Goal: Transaction & Acquisition: Download file/media

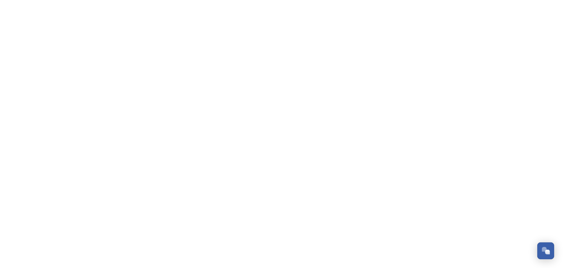
scroll to position [2316, 0]
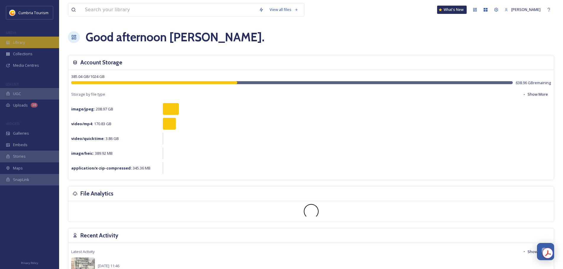
click at [36, 41] on div "Library" at bounding box center [29, 43] width 59 height 12
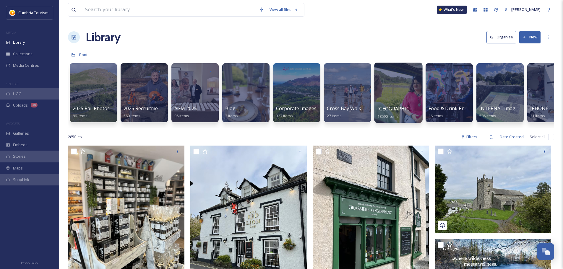
click at [406, 108] on span "Cumbria Media Library" at bounding box center [401, 108] width 48 height 6
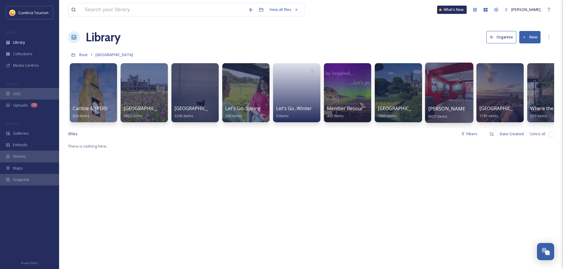
click at [438, 105] on div at bounding box center [449, 93] width 48 height 60
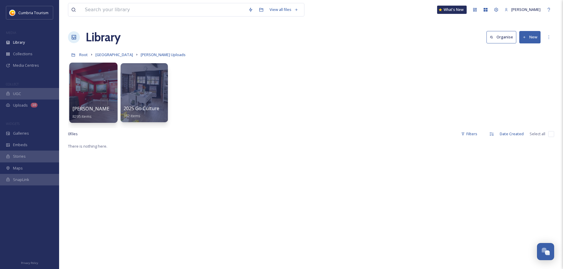
click at [100, 110] on span "Paul Uploads - July 2024" at bounding box center [111, 108] width 79 height 6
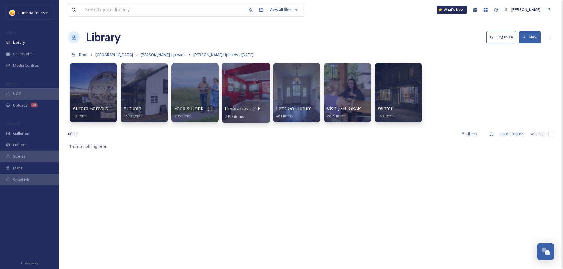
click at [246, 108] on span "Itineraries - Cumberland" at bounding box center [263, 108] width 76 height 6
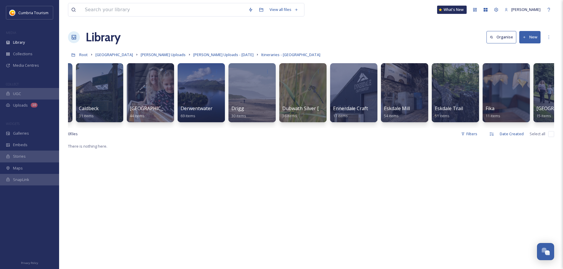
scroll to position [0, 298]
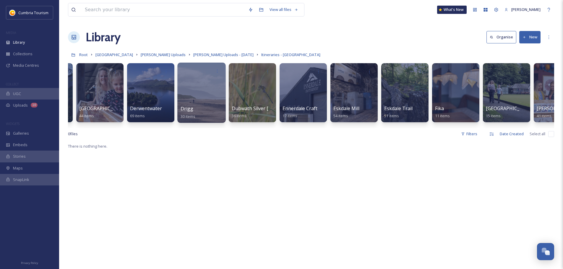
click at [193, 109] on div "Drigg 30 items" at bounding box center [202, 112] width 42 height 15
click at [184, 110] on span "Drigg" at bounding box center [187, 108] width 13 height 6
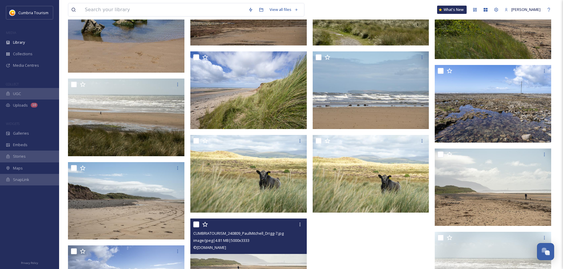
scroll to position [502, 0]
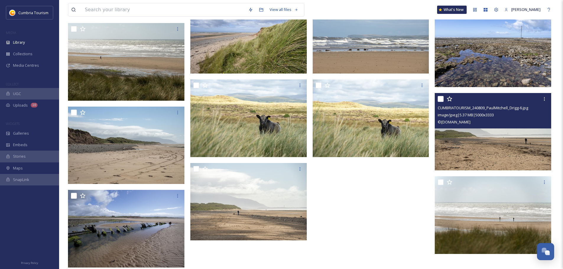
click at [513, 136] on img at bounding box center [493, 132] width 116 height 78
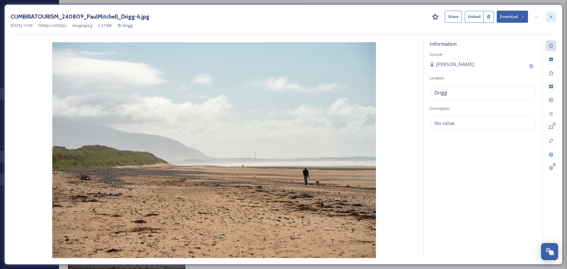
click at [551, 17] on icon at bounding box center [551, 16] width 5 height 5
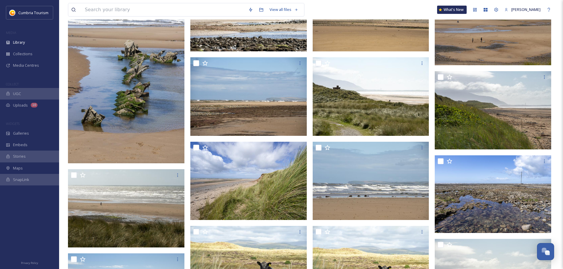
scroll to position [355, 0]
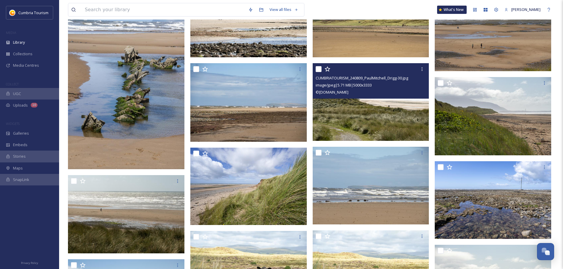
click at [393, 122] on img at bounding box center [371, 102] width 116 height 78
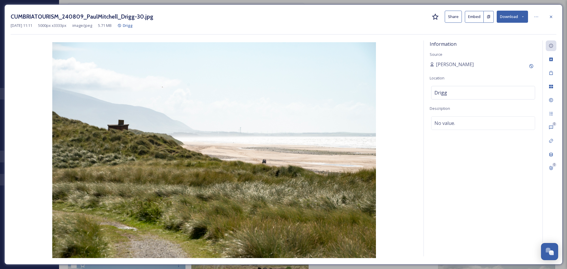
click at [513, 16] on button "Download" at bounding box center [512, 17] width 31 height 12
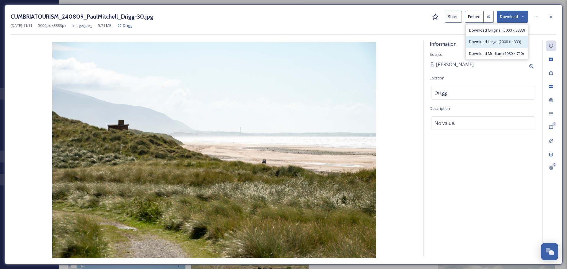
click at [502, 40] on span "Download Large (2000 x 1333)" at bounding box center [495, 42] width 52 height 6
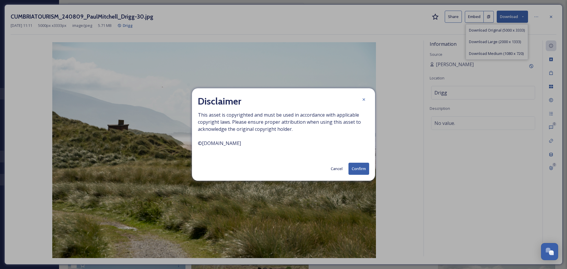
click at [353, 173] on button "Confirm" at bounding box center [359, 169] width 21 height 12
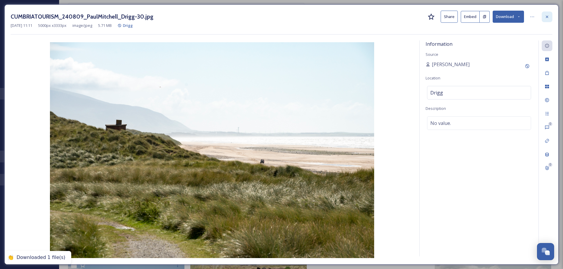
click at [549, 14] on div at bounding box center [547, 17] width 11 height 11
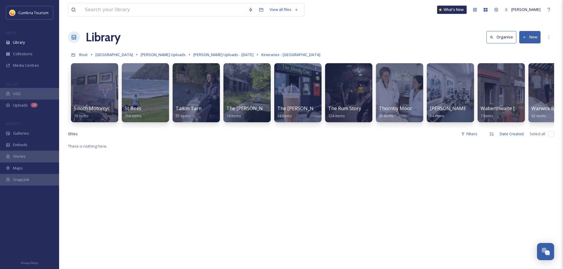
scroll to position [0, 2055]
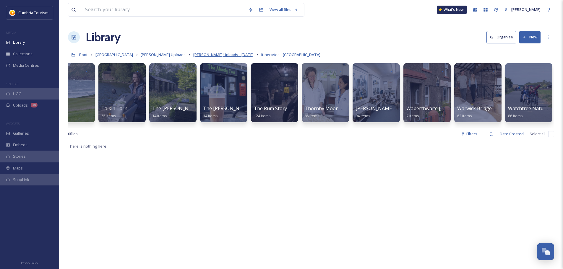
click at [220, 55] on span "Paul Uploads - July 2024" at bounding box center [223, 54] width 60 height 5
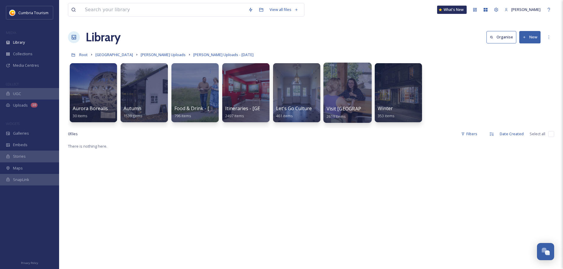
click at [342, 108] on span "Visit England" at bounding box center [355, 108] width 59 height 6
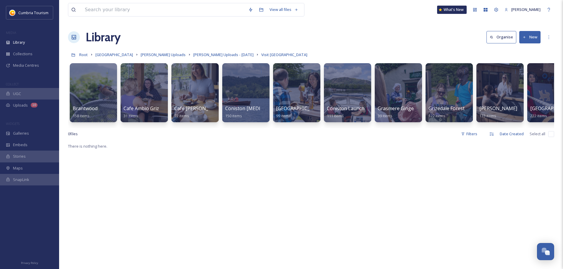
drag, startPoint x: 258, startPoint y: 128, endPoint x: 278, endPoint y: 127, distance: 20.1
click at [278, 127] on div "Brantwood 158 items Cafe Ambio Grizedale 31 items Cafe Ambio Whinlatter 72 item…" at bounding box center [311, 94] width 486 height 68
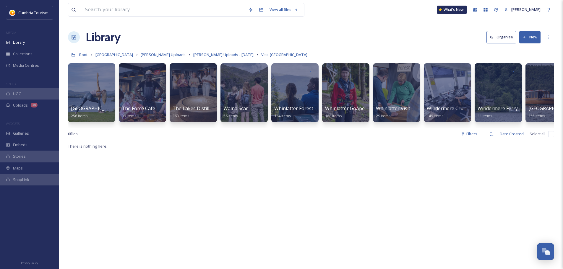
scroll to position [0, 683]
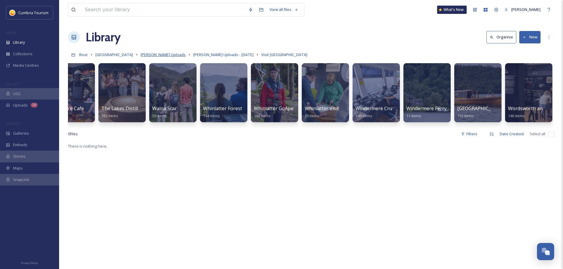
click at [167, 55] on span "Paul Mitchell Uploads" at bounding box center [163, 54] width 45 height 5
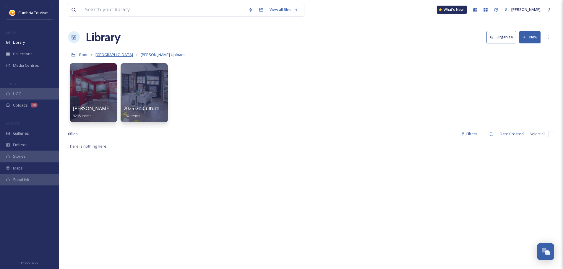
click at [117, 57] on span "Cumbria Media Library" at bounding box center [114, 54] width 38 height 5
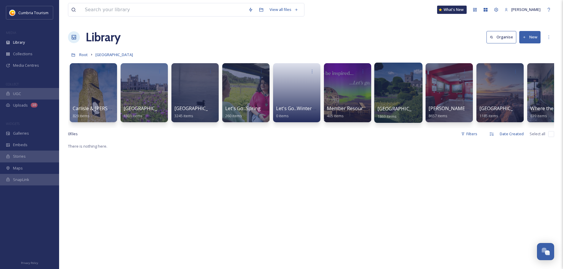
click at [390, 106] on span "Morecambe Bay" at bounding box center [401, 108] width 48 height 6
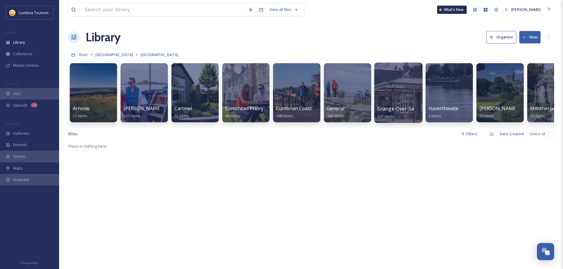
click at [397, 110] on span "Grange-Over-Sands" at bounding box center [399, 108] width 45 height 6
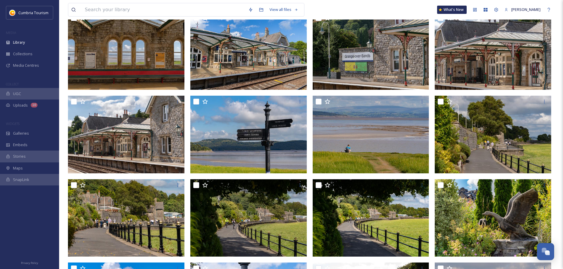
scroll to position [471, 0]
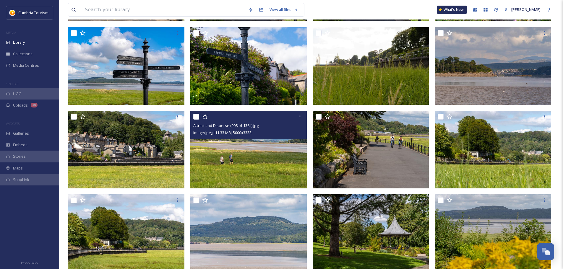
click at [242, 157] on img at bounding box center [248, 150] width 116 height 78
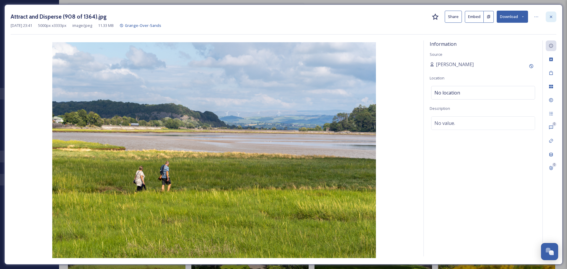
click at [554, 21] on div at bounding box center [551, 17] width 11 height 11
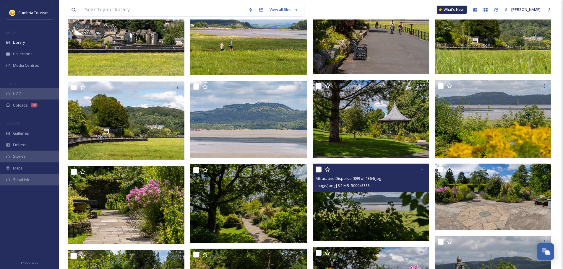
scroll to position [560, 0]
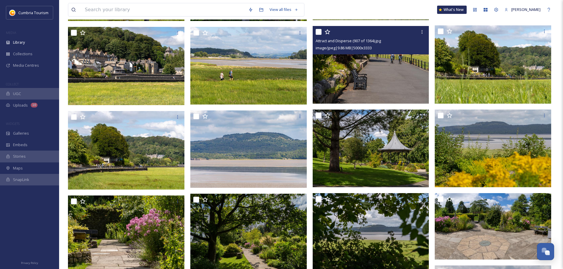
click at [393, 92] on img at bounding box center [371, 65] width 116 height 78
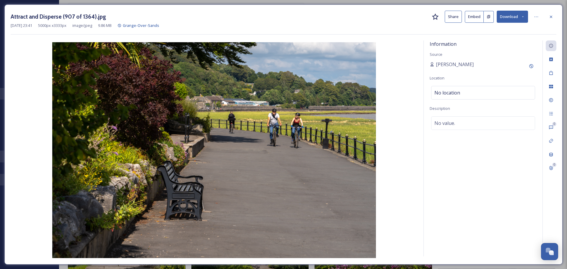
click at [509, 21] on button "Download" at bounding box center [512, 17] width 31 height 12
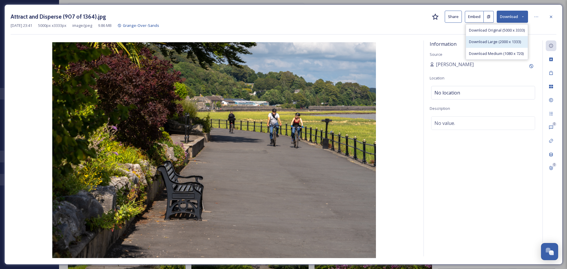
click at [507, 41] on span "Download Large (2000 x 1333)" at bounding box center [495, 42] width 52 height 6
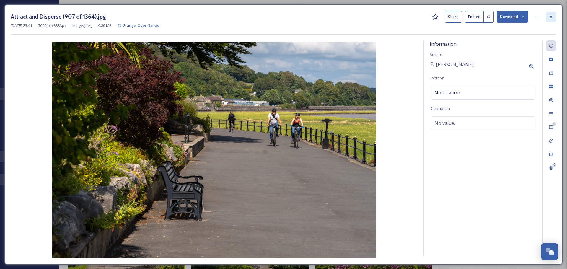
click at [550, 19] on div at bounding box center [551, 17] width 11 height 11
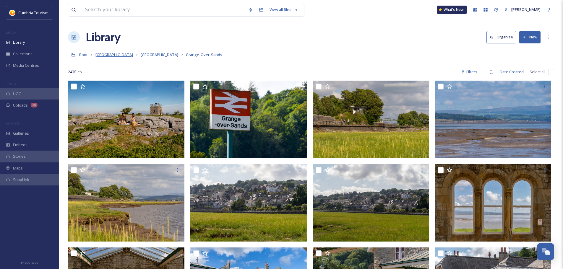
click at [121, 54] on span "Cumbria Media Library" at bounding box center [114, 54] width 38 height 5
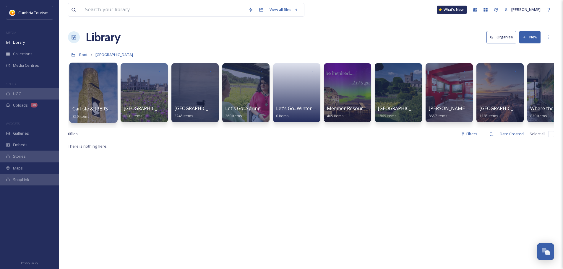
click at [95, 107] on span "Carlisle & Hadrian's Wall" at bounding box center [109, 108] width 75 height 6
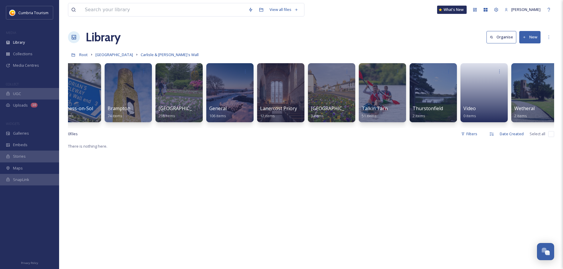
scroll to position [0, 169]
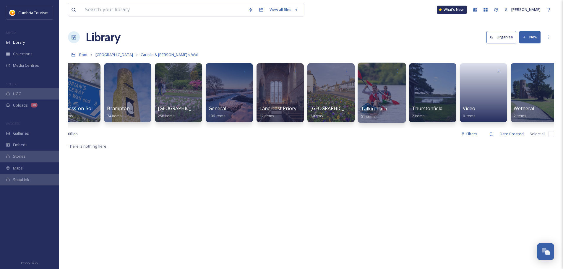
click at [370, 109] on span "Talkin Tarn" at bounding box center [374, 108] width 27 height 6
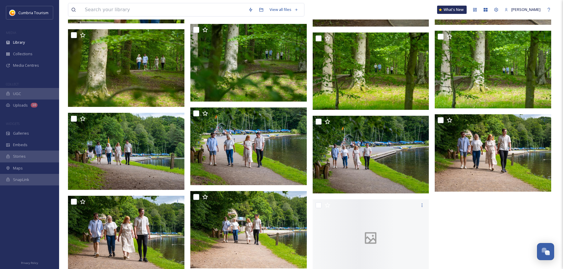
scroll to position [902, 0]
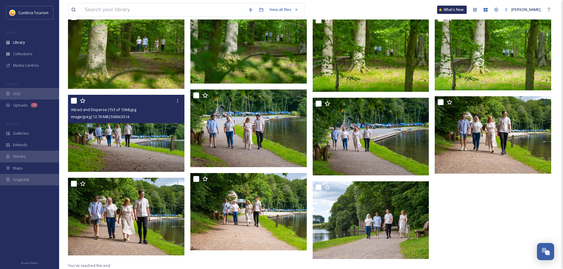
click at [118, 134] on img at bounding box center [126, 133] width 116 height 77
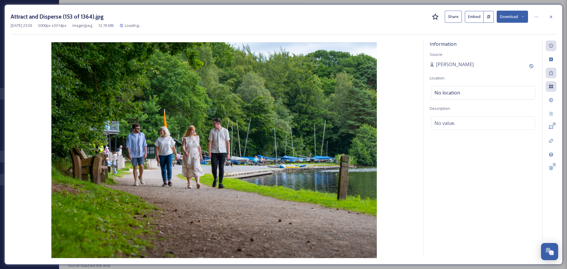
drag, startPoint x: 513, startPoint y: 13, endPoint x: 513, endPoint y: 23, distance: 9.5
click at [513, 14] on button "Download" at bounding box center [512, 17] width 31 height 12
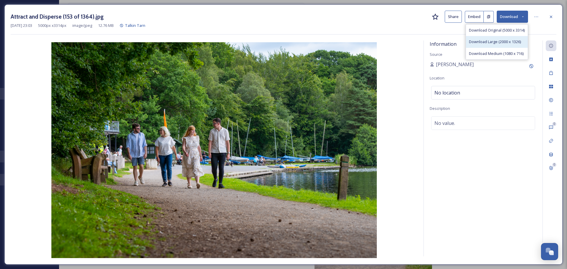
click at [493, 42] on span "Download Large (2000 x 1326)" at bounding box center [495, 42] width 52 height 6
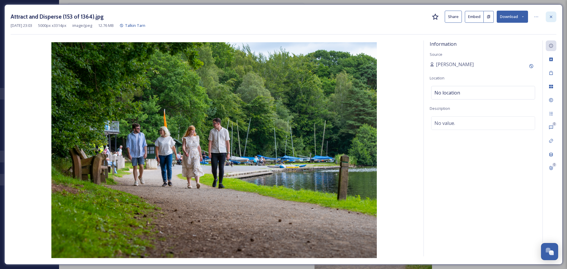
click at [550, 18] on icon at bounding box center [551, 16] width 5 height 5
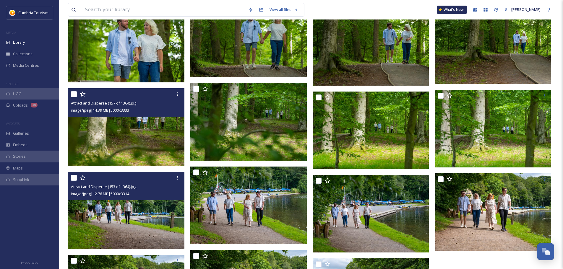
scroll to position [784, 0]
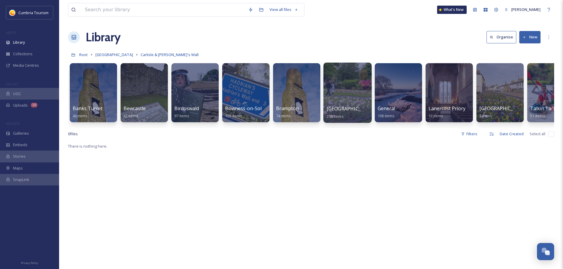
click at [346, 109] on div "Carlisle 258 items" at bounding box center [347, 112] width 42 height 15
click at [338, 108] on span "Carlisle" at bounding box center [350, 108] width 48 height 6
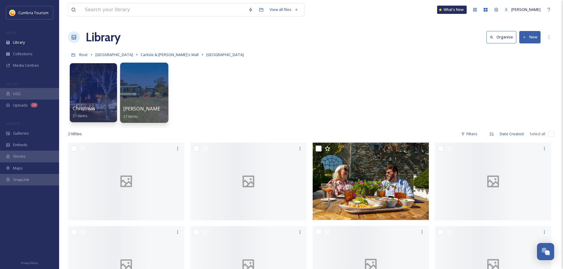
click at [138, 109] on span "Walby Farm Park" at bounding box center [166, 108] width 87 height 6
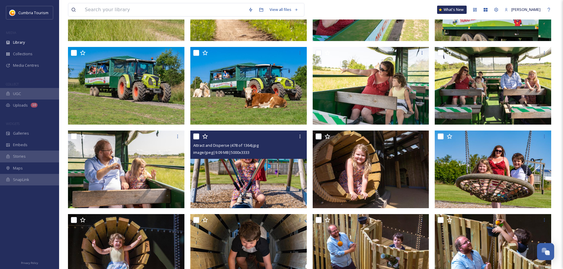
scroll to position [207, 0]
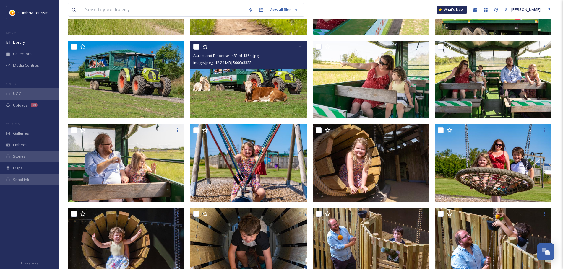
click at [253, 85] on img at bounding box center [248, 80] width 116 height 78
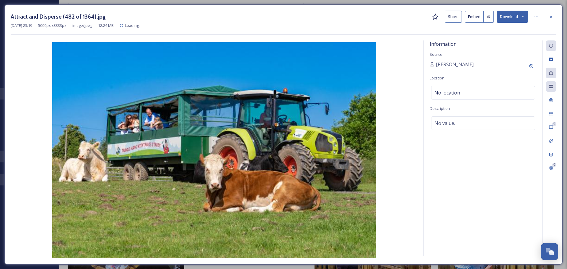
click at [523, 13] on button "Download" at bounding box center [512, 17] width 31 height 12
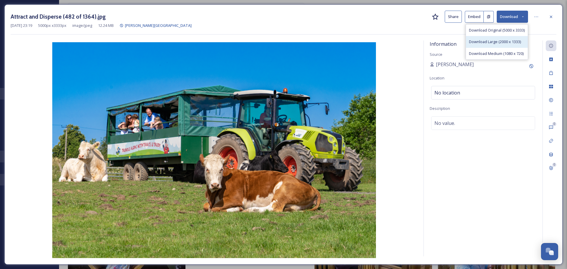
click at [521, 40] on div "Download Large (2000 x 1333)" at bounding box center [497, 42] width 62 height 12
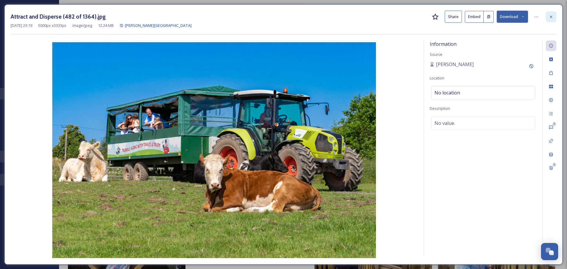
click at [552, 16] on icon at bounding box center [551, 16] width 2 height 2
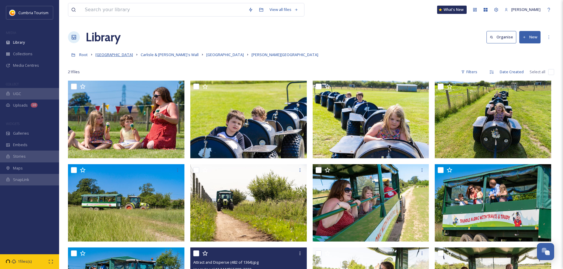
click at [119, 56] on span "Cumbria Media Library" at bounding box center [114, 54] width 38 height 5
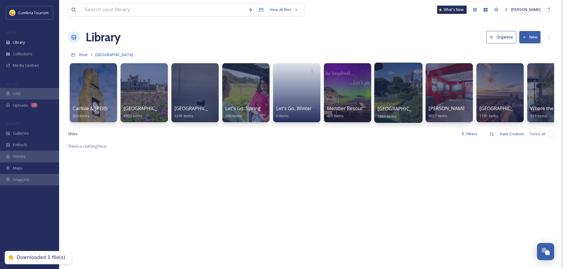
click at [394, 108] on span "Morecambe Bay" at bounding box center [401, 108] width 48 height 6
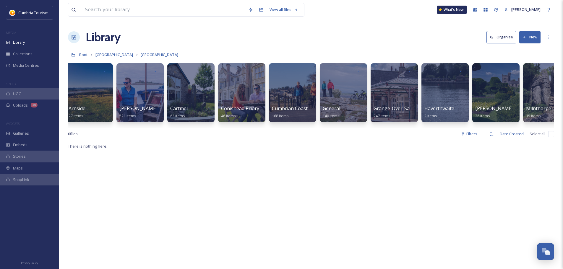
scroll to position [0, 5]
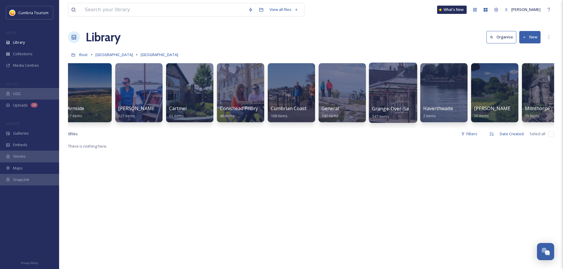
click at [395, 110] on span "Grange-Over-Sands" at bounding box center [394, 108] width 45 height 6
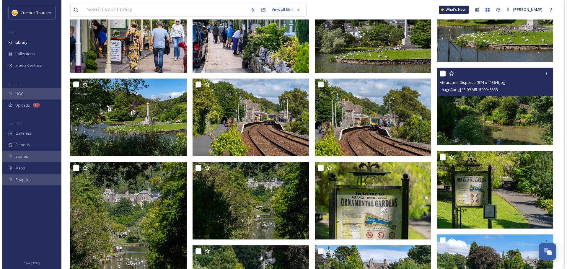
scroll to position [1246, 0]
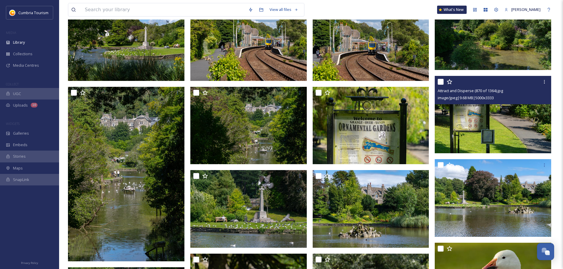
click at [515, 134] on img at bounding box center [493, 115] width 116 height 78
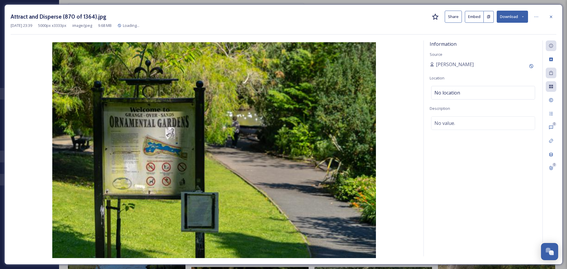
click at [514, 13] on button "Download" at bounding box center [512, 17] width 31 height 12
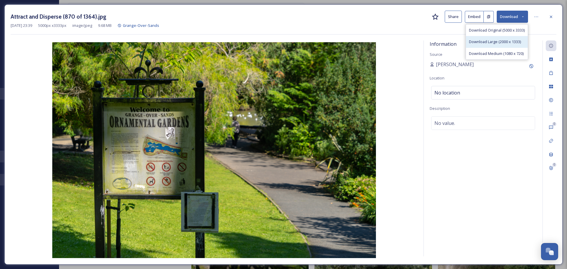
click at [508, 42] on span "Download Large (2000 x 1333)" at bounding box center [495, 42] width 52 height 6
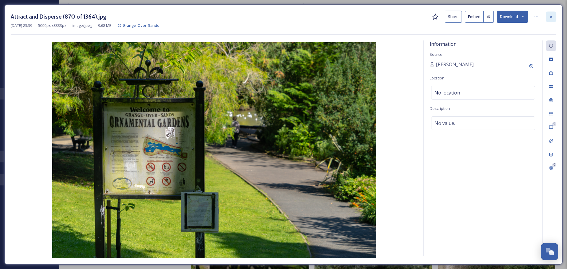
click at [550, 17] on icon at bounding box center [551, 16] width 5 height 5
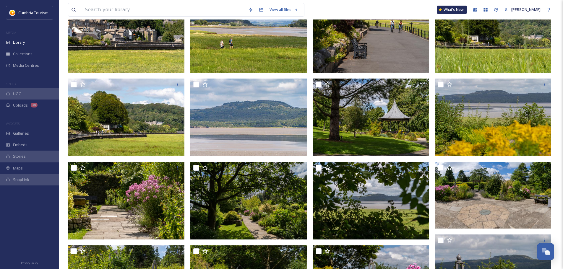
scroll to position [575, 0]
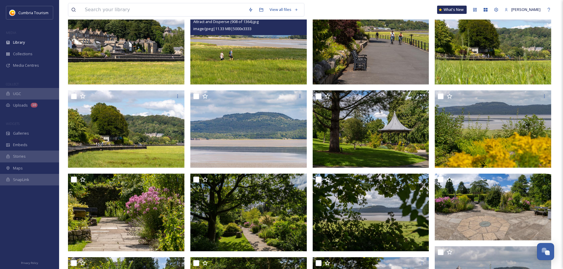
click at [269, 57] on img at bounding box center [248, 46] width 116 height 78
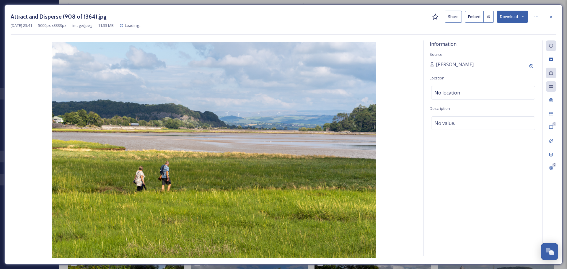
click at [508, 19] on button "Download" at bounding box center [512, 17] width 31 height 12
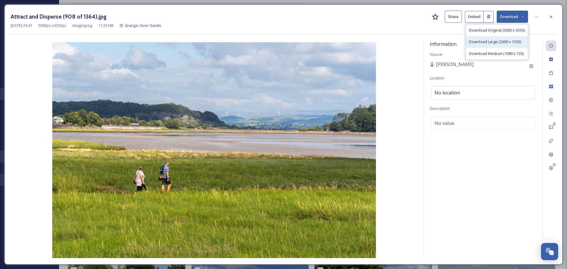
click at [507, 40] on span "Download Large (2000 x 1333)" at bounding box center [495, 42] width 52 height 6
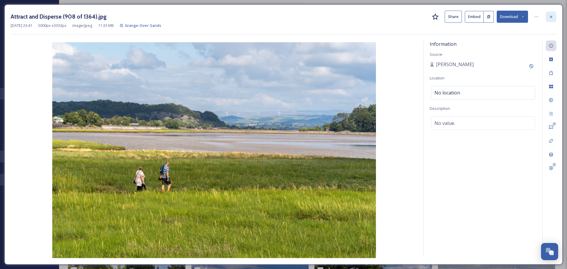
click at [552, 16] on icon at bounding box center [551, 16] width 5 height 5
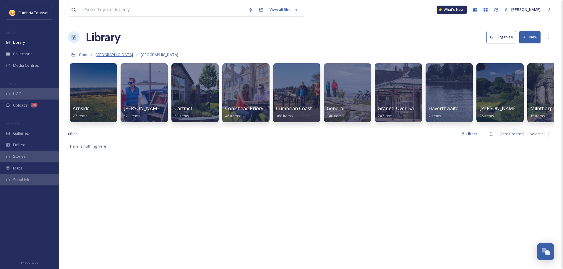
click at [118, 55] on span "Cumbria Media Library" at bounding box center [114, 54] width 38 height 5
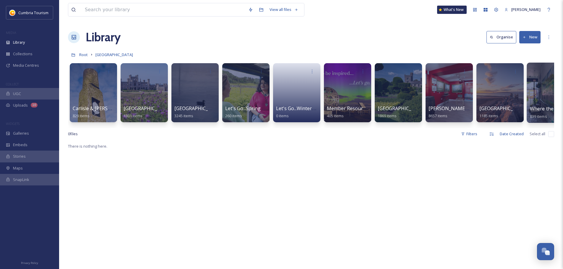
click at [538, 106] on span "Where the Lakes Meets the Dales" at bounding box center [568, 108] width 76 height 6
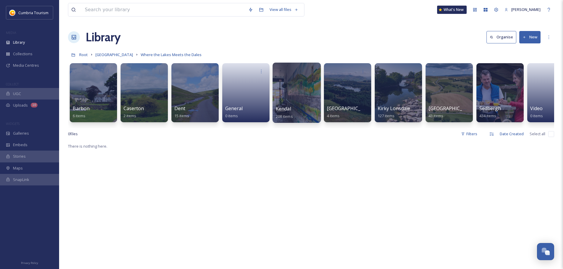
click at [285, 105] on div at bounding box center [296, 93] width 48 height 60
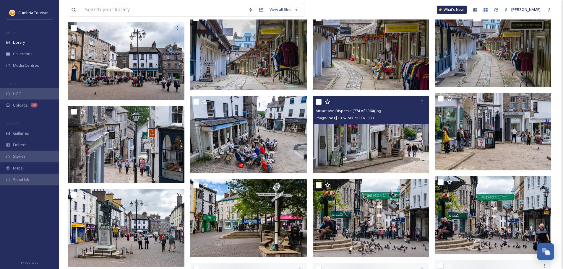
scroll to position [1442, 0]
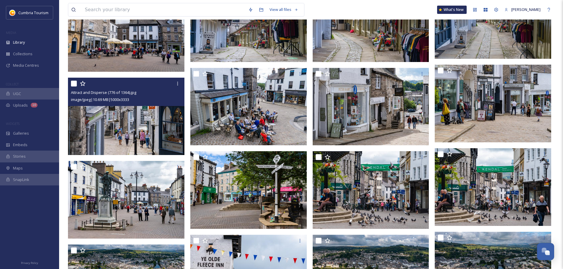
click at [154, 127] on img at bounding box center [126, 116] width 116 height 78
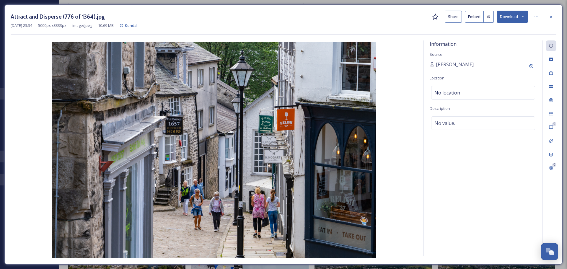
click at [516, 16] on button "Download" at bounding box center [512, 17] width 31 height 12
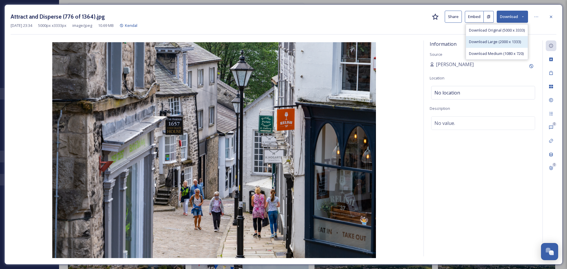
click at [493, 42] on span "Download Large (2000 x 1333)" at bounding box center [495, 42] width 52 height 6
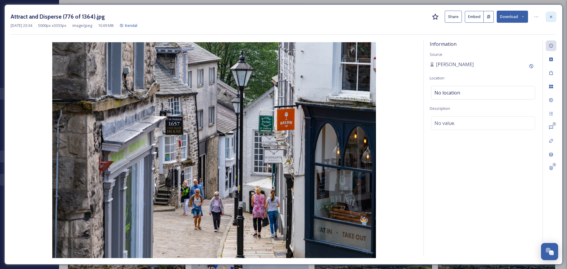
click at [552, 16] on icon at bounding box center [551, 16] width 2 height 2
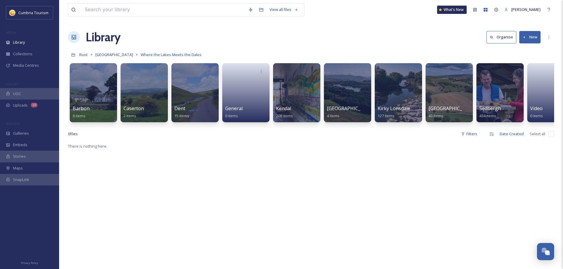
click at [121, 58] on div "Root Cumbria Media Library Where the Lakes Meets the Dales" at bounding box center [311, 54] width 486 height 11
click at [123, 56] on span "Cumbria Media Library" at bounding box center [114, 54] width 38 height 5
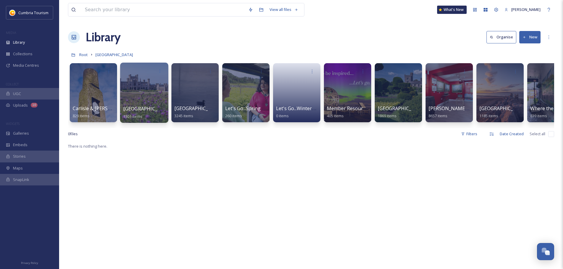
click at [152, 111] on span "Eden Valley & North Pennines" at bounding box center [174, 108] width 103 height 6
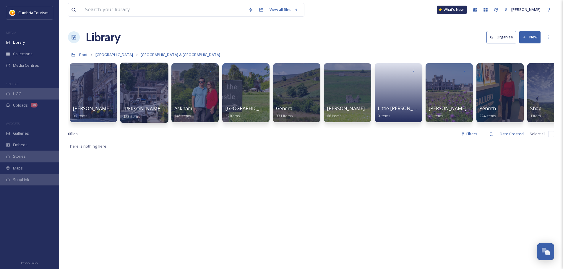
click at [153, 110] on span "Appleby-in-Westmorland" at bounding box center [170, 108] width 95 height 6
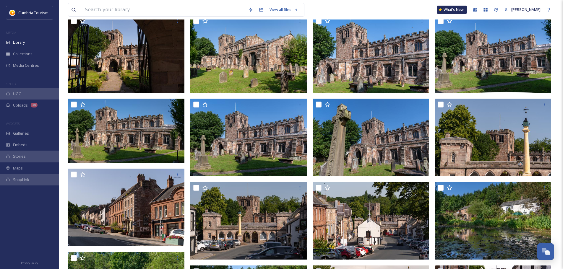
scroll to position [273, 0]
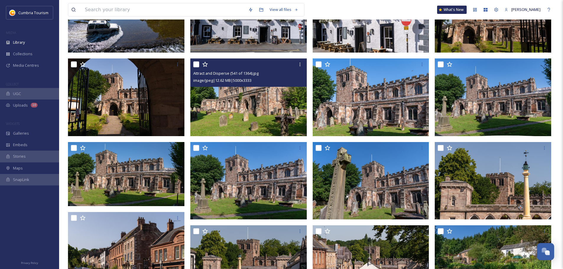
click at [288, 101] on img at bounding box center [248, 97] width 116 height 78
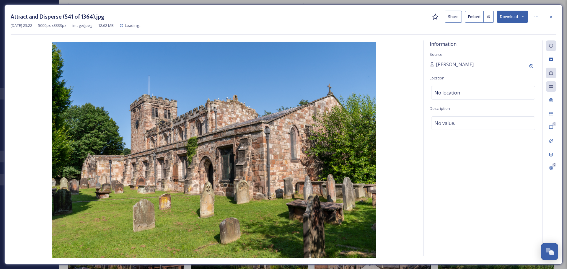
click at [512, 19] on button "Download" at bounding box center [512, 17] width 31 height 12
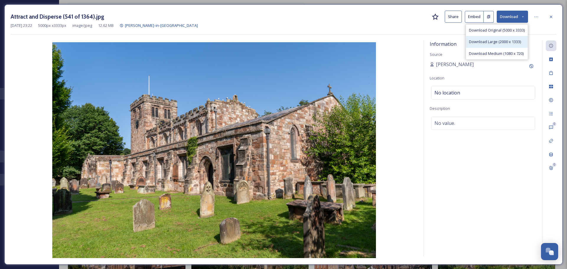
click at [512, 42] on span "Download Large (2000 x 1333)" at bounding box center [495, 42] width 52 height 6
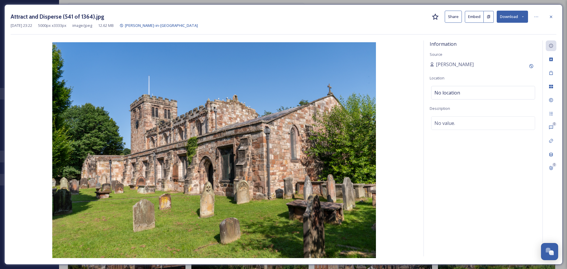
click at [557, 15] on div "Attract and Disperse (541 of 1364).jpg Share Embed Download Sep 20 2021 23:22 5…" at bounding box center [283, 134] width 558 height 260
click at [554, 17] on div at bounding box center [551, 17] width 11 height 11
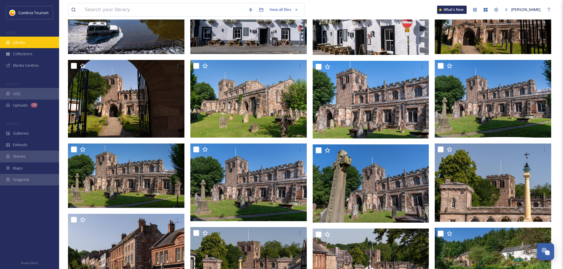
click at [28, 43] on div "Library" at bounding box center [29, 43] width 59 height 12
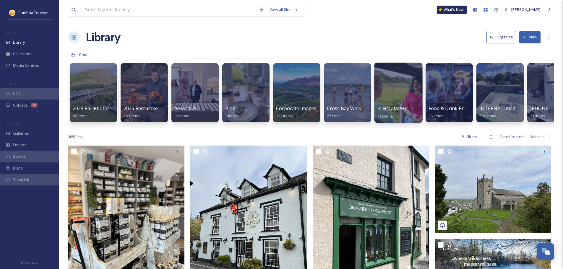
click at [399, 108] on span "Cumbria Media Library" at bounding box center [401, 108] width 48 height 6
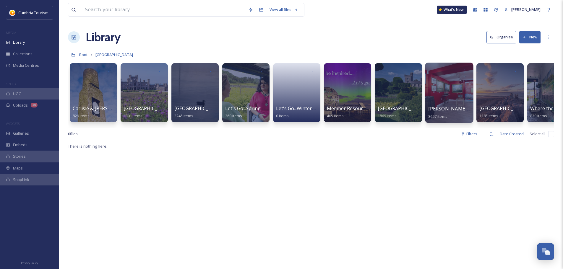
click at [438, 108] on span "Paul Mitchell Uploads" at bounding box center [457, 108] width 58 height 6
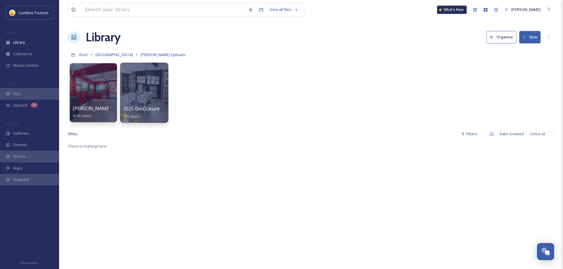
click at [124, 112] on span "2025 Go Culture - Paul Upload" at bounding box center [171, 108] width 97 height 6
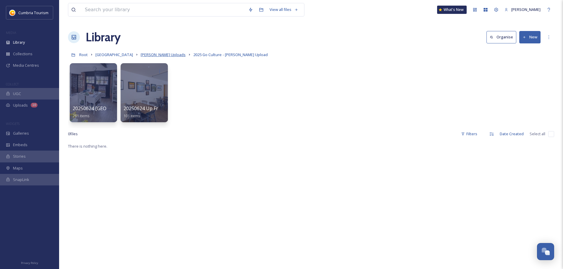
click at [171, 53] on span "Paul Mitchell Uploads" at bounding box center [163, 54] width 45 height 5
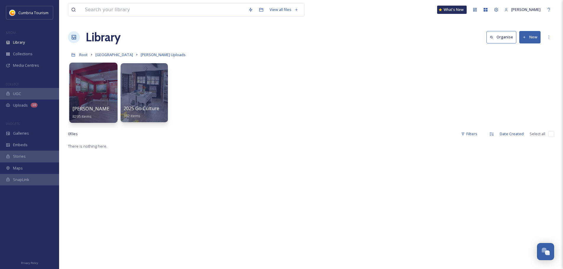
click at [97, 108] on span "Paul Uploads - July 2024" at bounding box center [111, 108] width 79 height 6
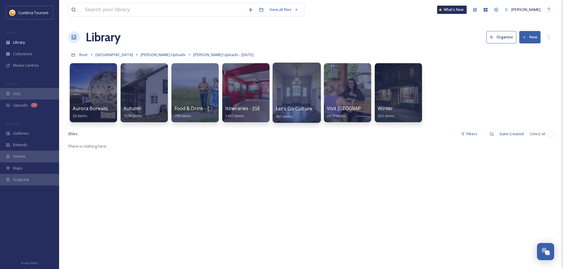
click at [290, 109] on span "Let's Go Culture - W&F" at bounding box center [301, 108] width 51 height 6
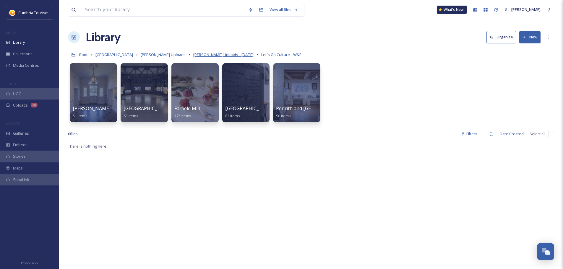
click at [203, 53] on span "Paul Uploads - July 2024" at bounding box center [223, 54] width 60 height 5
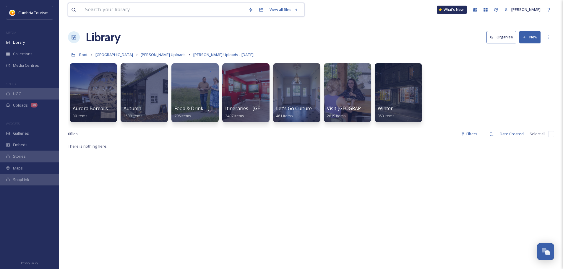
click at [160, 11] on input at bounding box center [163, 9] width 163 height 13
type input "quaker"
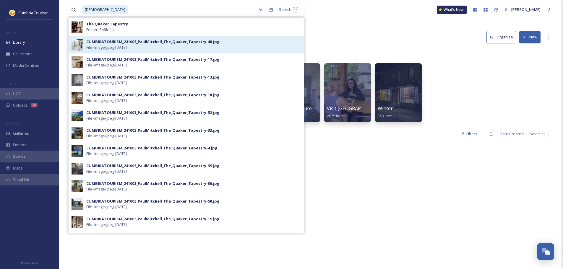
click at [172, 47] on div "CUMBRIATOURISM_241003_PaulMitchell_The_Quaker_Tapestry-48.jpg File - image/jpeg…" at bounding box center [193, 44] width 214 height 11
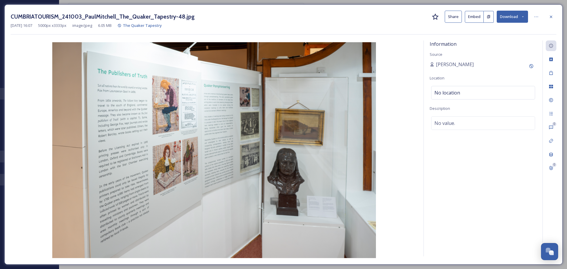
click at [546, 20] on div "CUMBRIATOURISM_241003_PaulMitchell_The_Quaker_Tapestry-48.jpg Share Embed Downl…" at bounding box center [284, 17] width 546 height 12
click at [531, 15] on div at bounding box center [536, 17] width 11 height 11
click at [479, 155] on div "Information Source Paul Mitchell Location No location Description No value." at bounding box center [483, 148] width 119 height 216
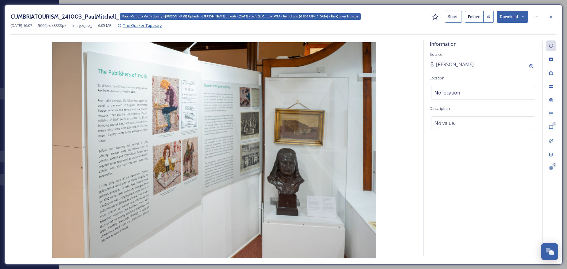
click at [162, 27] on span "The Quaker Tapestry" at bounding box center [142, 25] width 39 height 5
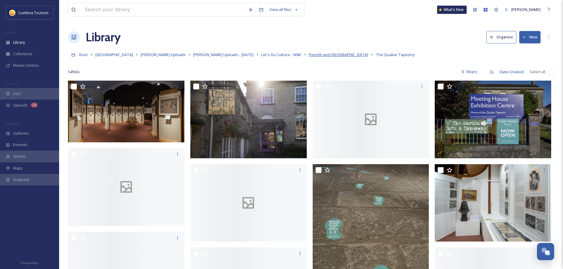
click at [321, 55] on span "Penrith and Eden Museum" at bounding box center [338, 54] width 59 height 5
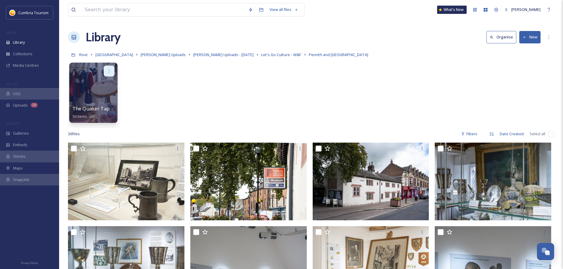
click at [112, 68] on div at bounding box center [109, 71] width 11 height 11
click at [100, 95] on span "Move to Folder" at bounding box center [97, 96] width 27 height 6
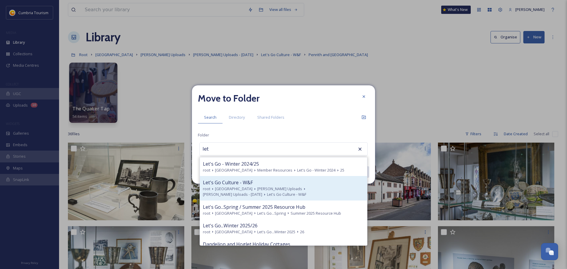
click at [262, 192] on span "Paul Uploads - July 2024" at bounding box center [232, 195] width 59 height 6
type input "Let's Go Culture - W&F"
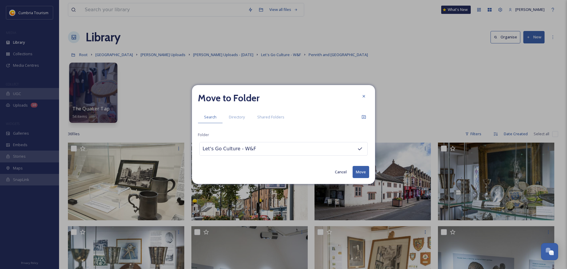
click at [365, 172] on button "Move" at bounding box center [361, 172] width 17 height 12
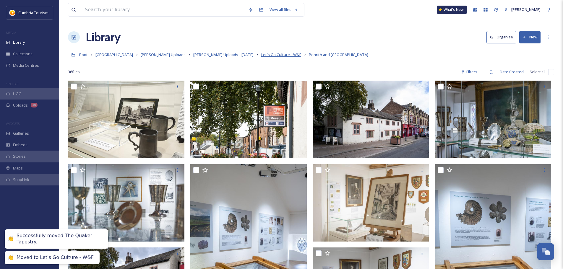
click at [261, 56] on span "Let's Go Culture - W&F" at bounding box center [281, 54] width 40 height 5
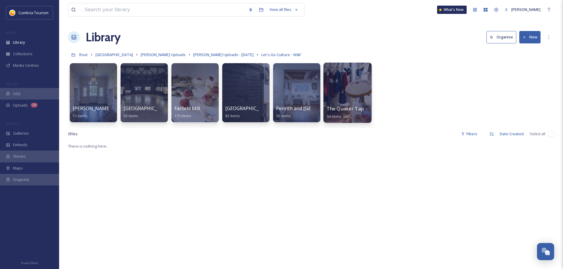
click at [347, 108] on span "The Quaker Tapestry" at bounding box center [350, 108] width 49 height 6
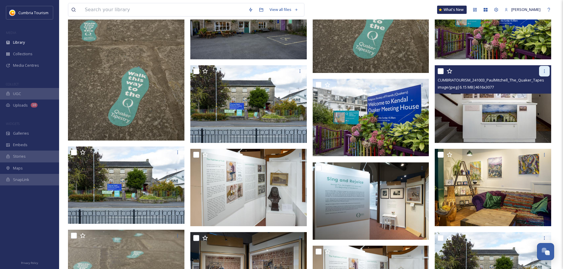
scroll to position [295, 0]
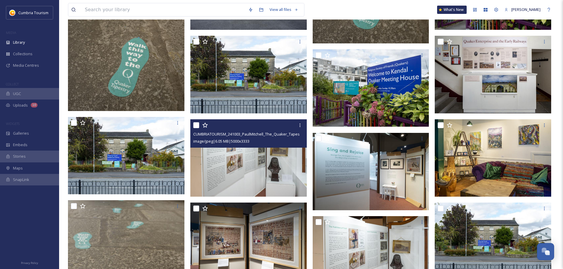
click at [258, 174] on img at bounding box center [248, 158] width 116 height 78
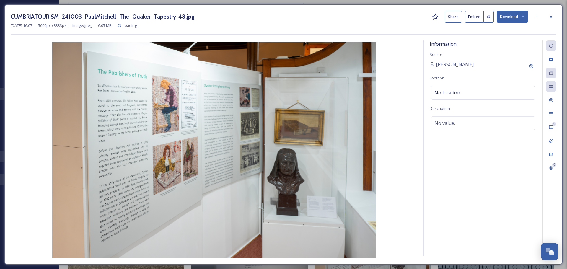
click at [504, 17] on button "Download" at bounding box center [512, 17] width 31 height 12
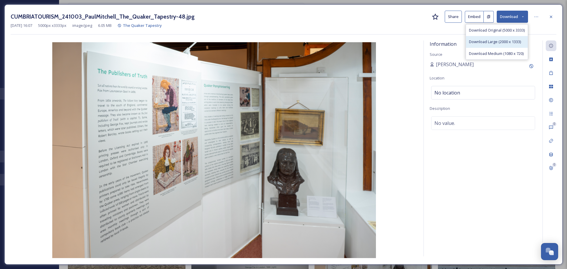
click at [500, 40] on span "Download Large (2000 x 1333)" at bounding box center [495, 42] width 52 height 6
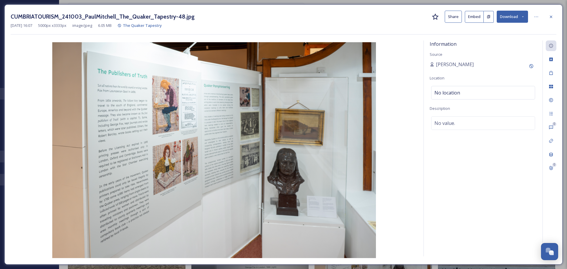
click at [550, 16] on icon at bounding box center [551, 16] width 5 height 5
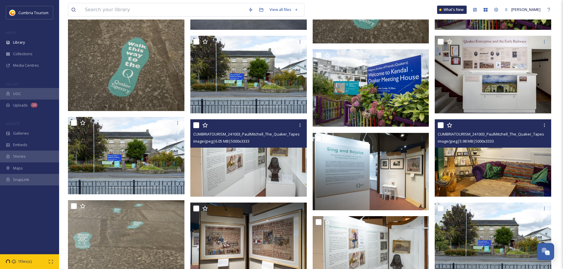
click at [450, 165] on img at bounding box center [493, 158] width 116 height 78
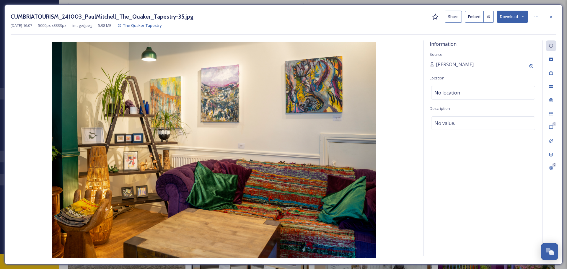
click at [515, 12] on button "Download" at bounding box center [512, 17] width 31 height 12
click at [509, 40] on span "Download Large (2000 x 1333)" at bounding box center [495, 42] width 52 height 6
click at [555, 17] on div at bounding box center [551, 17] width 11 height 11
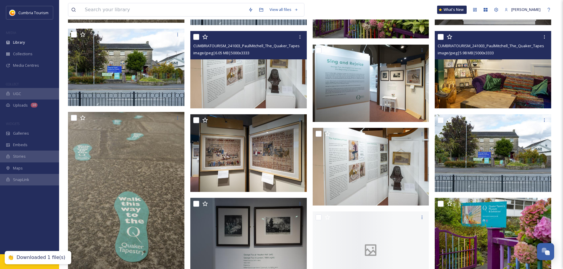
scroll to position [384, 0]
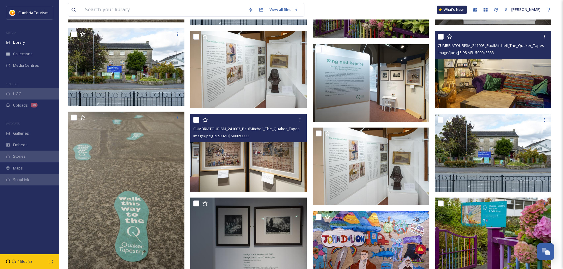
click at [261, 157] on img at bounding box center [248, 153] width 116 height 78
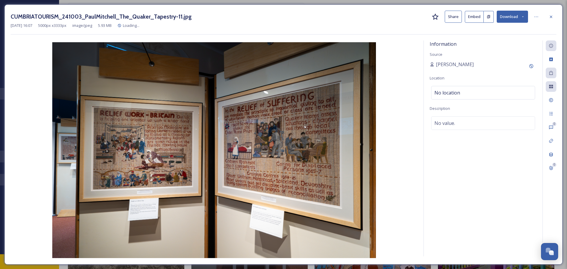
click at [511, 13] on button "Download" at bounding box center [512, 17] width 31 height 12
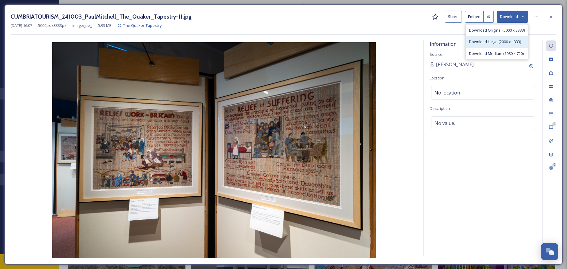
click at [510, 43] on span "Download Large (2000 x 1333)" at bounding box center [495, 42] width 52 height 6
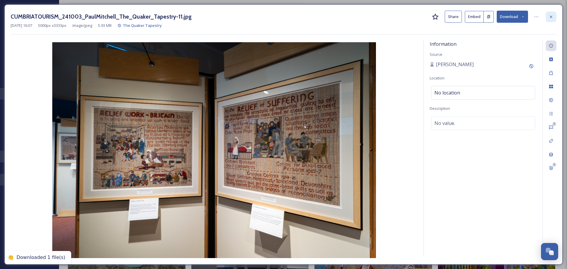
click at [548, 18] on div at bounding box center [551, 17] width 11 height 11
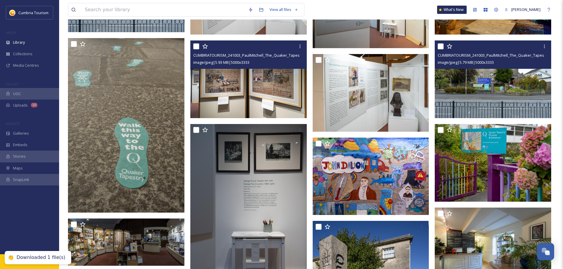
scroll to position [473, 0]
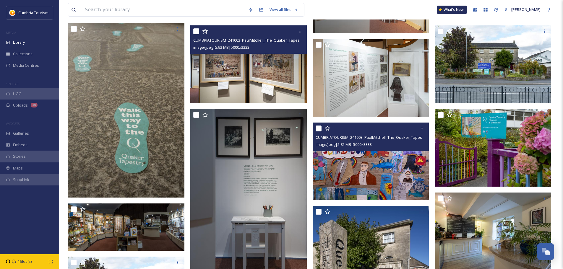
click at [380, 181] on img at bounding box center [371, 161] width 116 height 78
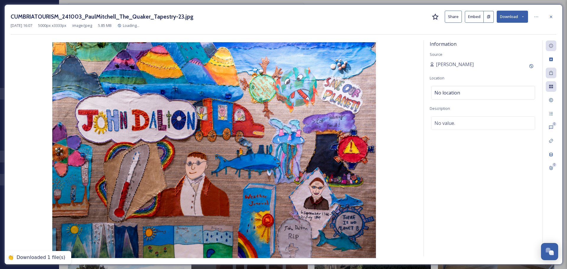
click at [509, 15] on button "Download" at bounding box center [512, 17] width 31 height 12
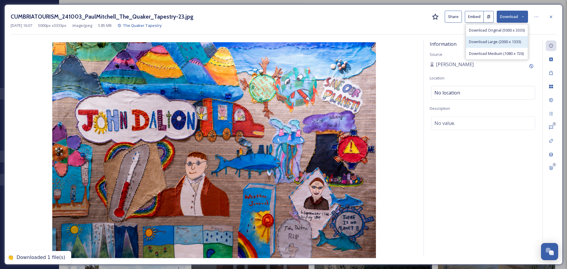
click at [511, 40] on span "Download Large (2000 x 1333)" at bounding box center [495, 42] width 52 height 6
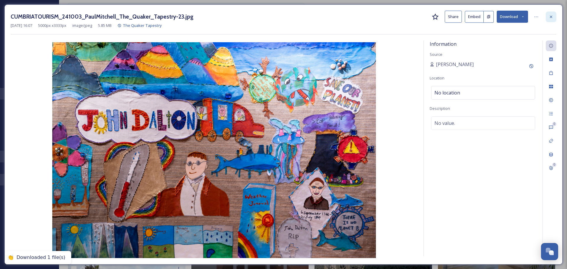
click at [552, 19] on icon at bounding box center [551, 16] width 5 height 5
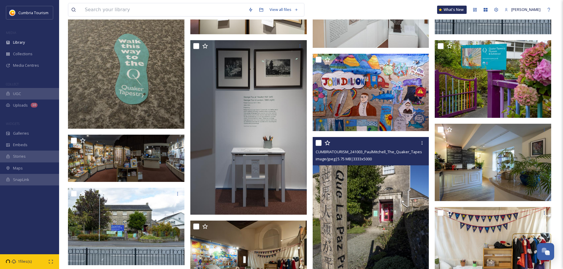
scroll to position [532, 0]
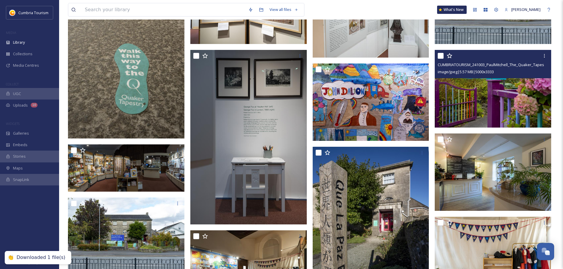
click at [490, 112] on img at bounding box center [493, 89] width 116 height 78
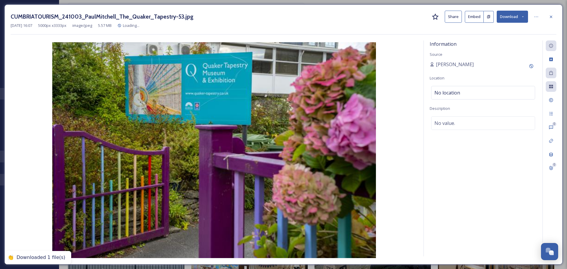
drag, startPoint x: 521, startPoint y: 17, endPoint x: 518, endPoint y: 23, distance: 6.9
click at [520, 18] on button "Download" at bounding box center [512, 17] width 31 height 12
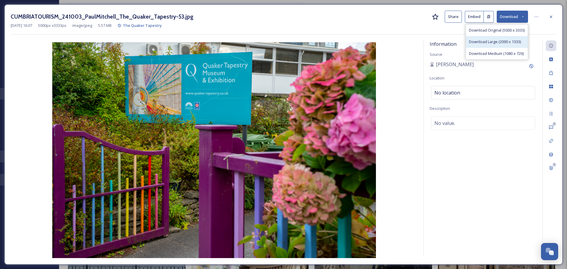
drag, startPoint x: 503, startPoint y: 40, endPoint x: 521, endPoint y: 34, distance: 19.2
click at [503, 40] on span "Download Large (2000 x 1333)" at bounding box center [495, 42] width 52 height 6
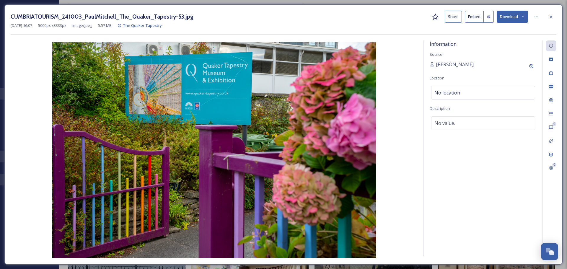
click at [549, 17] on div at bounding box center [551, 17] width 11 height 11
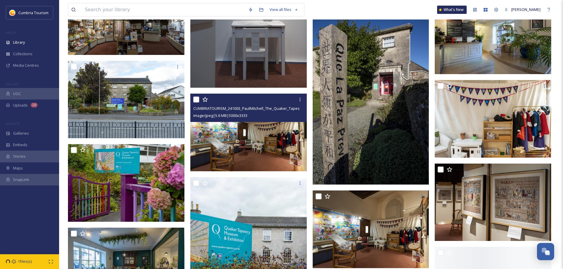
scroll to position [679, 0]
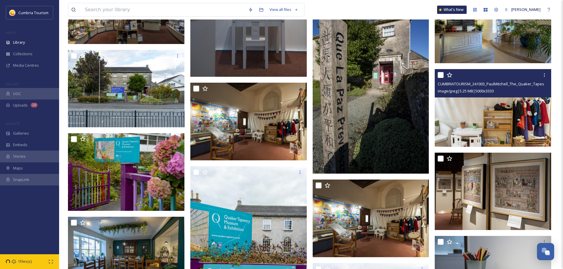
click at [538, 121] on img at bounding box center [493, 108] width 116 height 78
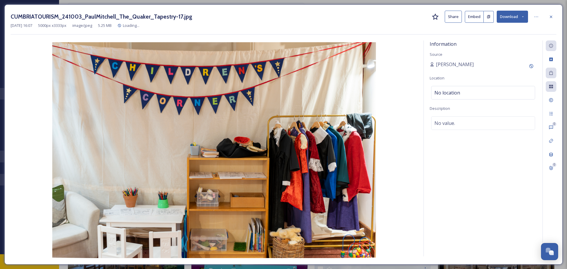
click at [520, 19] on button "Download" at bounding box center [512, 17] width 31 height 12
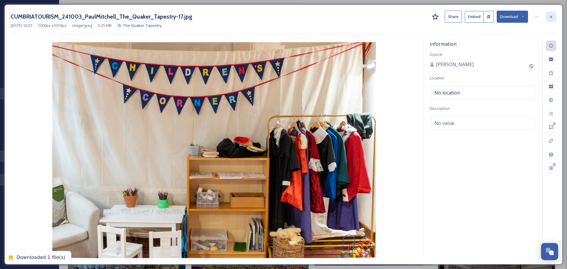
click at [549, 15] on icon at bounding box center [551, 16] width 5 height 5
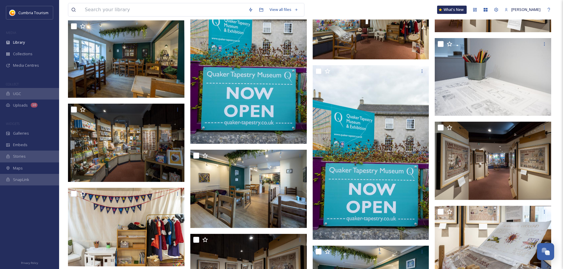
scroll to position [886, 0]
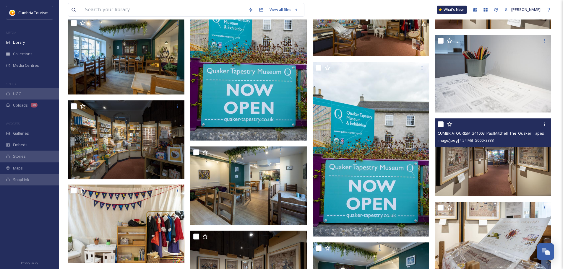
click at [514, 171] on img at bounding box center [493, 157] width 116 height 78
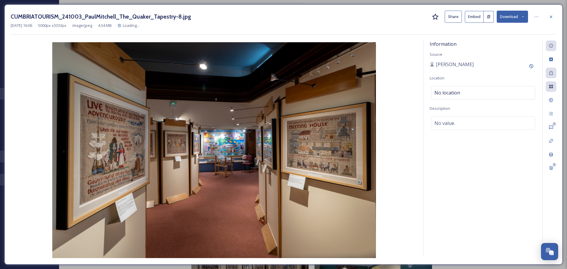
click at [511, 16] on button "Download" at bounding box center [512, 17] width 31 height 12
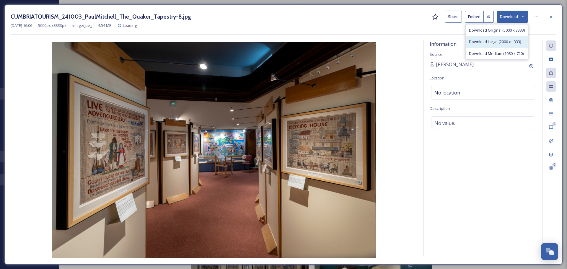
click at [497, 43] on span "Download Large (2000 x 1333)" at bounding box center [495, 42] width 52 height 6
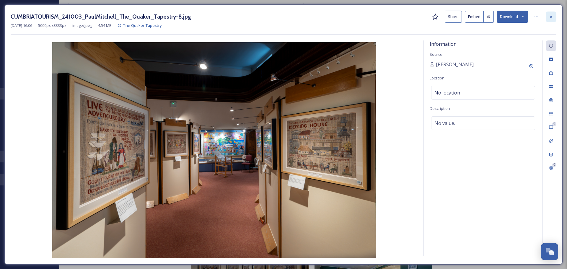
click at [555, 12] on div at bounding box center [551, 17] width 11 height 11
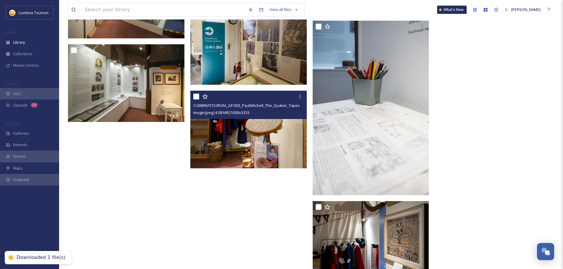
scroll to position [1289, 0]
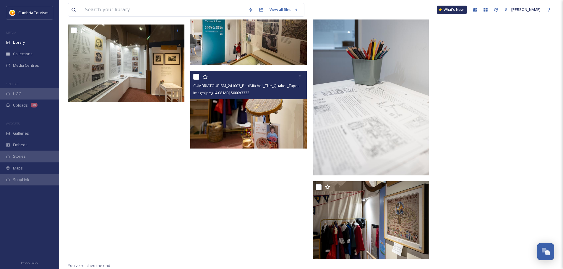
click at [257, 107] on img at bounding box center [248, 110] width 116 height 78
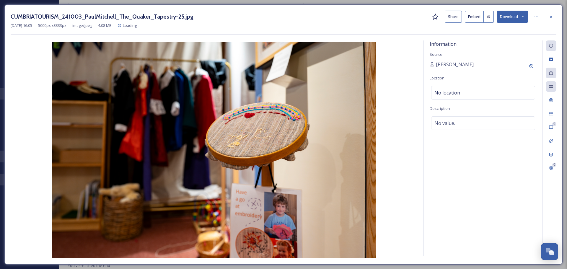
click at [511, 17] on button "Download" at bounding box center [512, 17] width 31 height 12
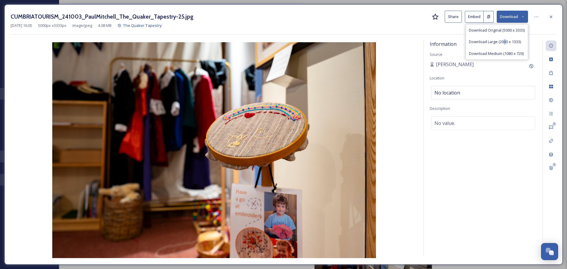
drag, startPoint x: 504, startPoint y: 43, endPoint x: 547, endPoint y: 25, distance: 47.1
click at [504, 43] on span "Download Large (2000 x 1333)" at bounding box center [495, 42] width 52 height 6
click at [555, 17] on div at bounding box center [551, 17] width 11 height 11
